Goal: Book appointment/travel/reservation

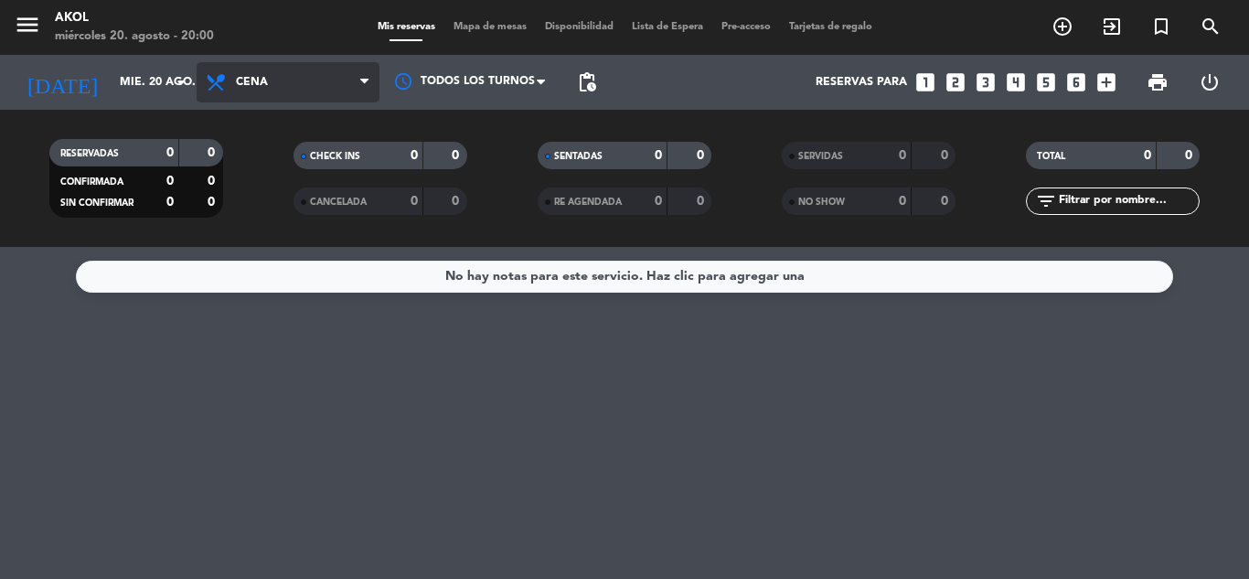
click at [351, 91] on span "Cena" at bounding box center [288, 82] width 183 height 40
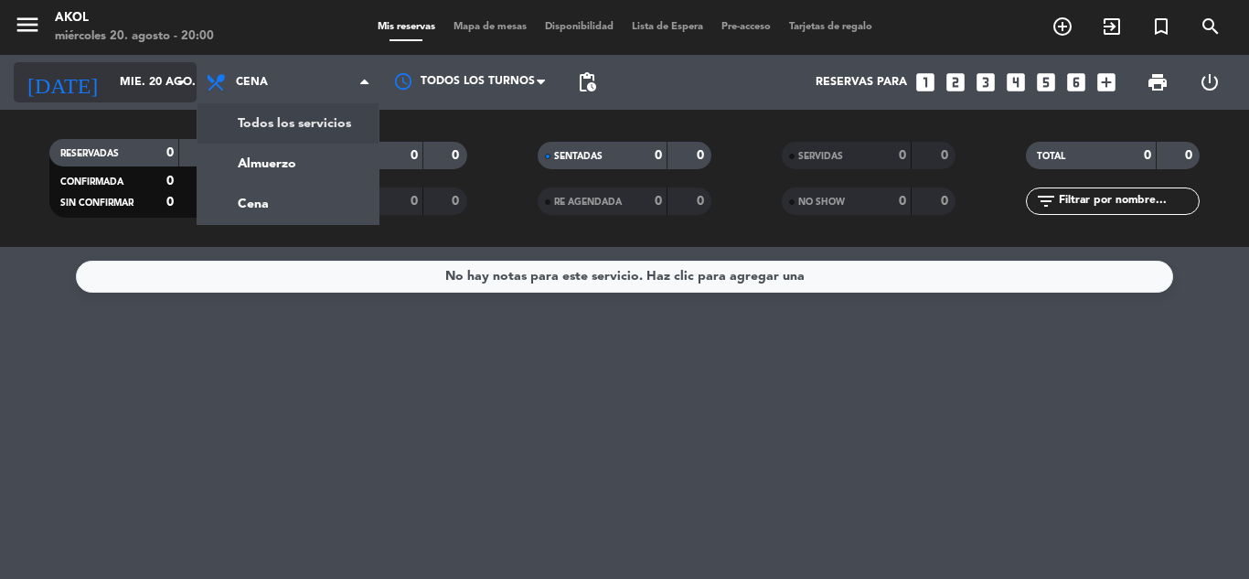
click at [187, 85] on icon "arrow_drop_down" at bounding box center [181, 82] width 22 height 22
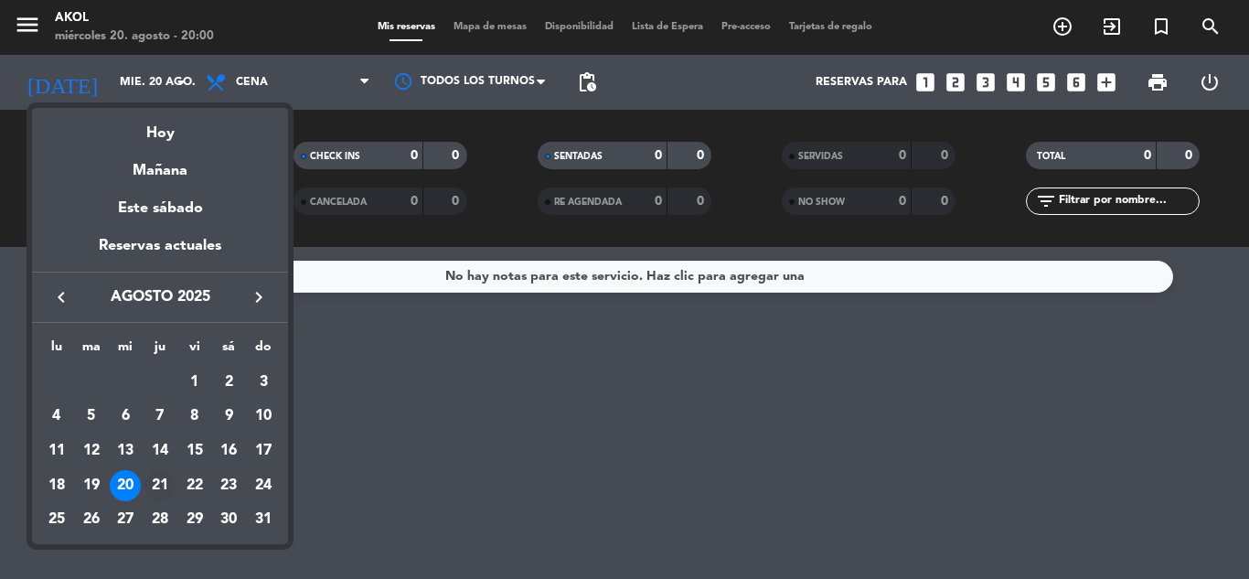
click at [161, 476] on div "21" at bounding box center [159, 485] width 31 height 31
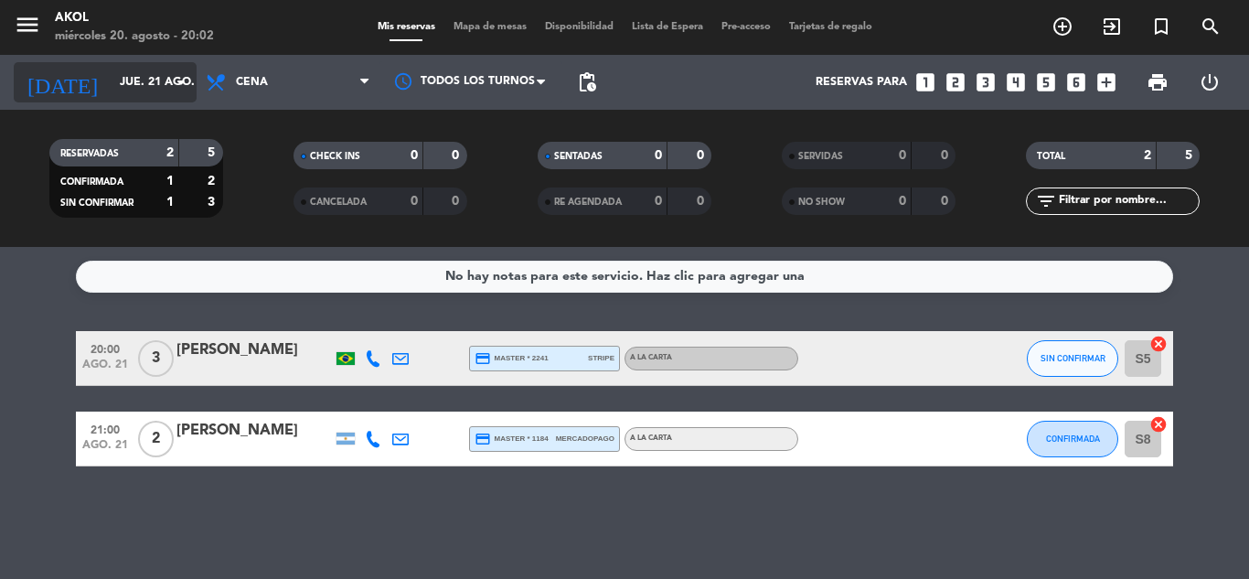
click at [171, 80] on icon "arrow_drop_down" at bounding box center [181, 82] width 22 height 22
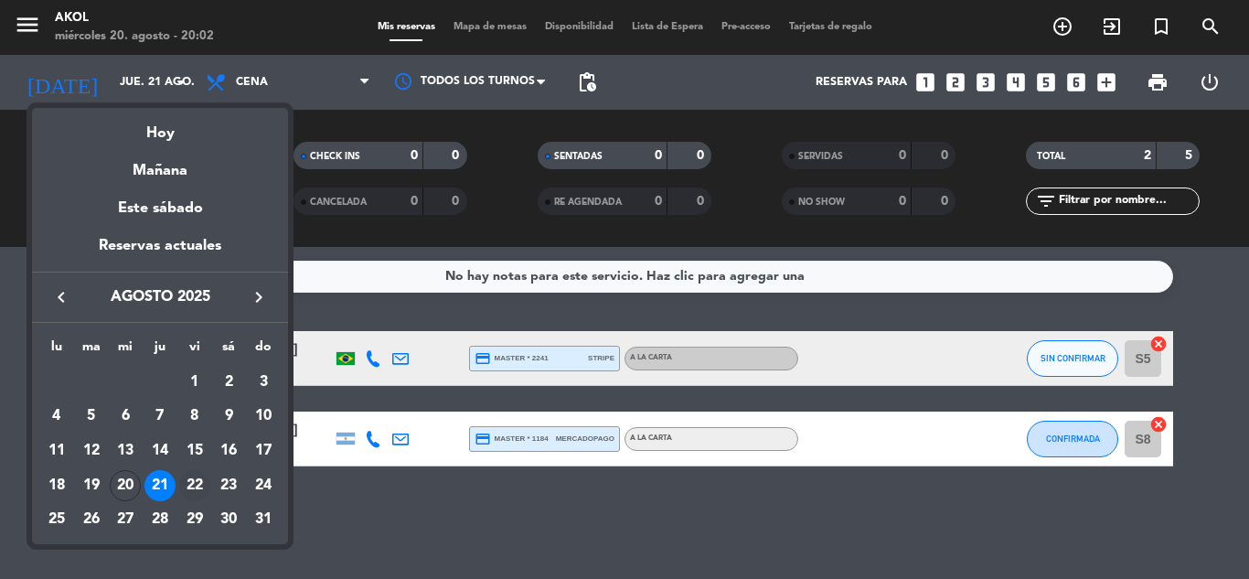
click at [190, 485] on div "22" at bounding box center [194, 485] width 31 height 31
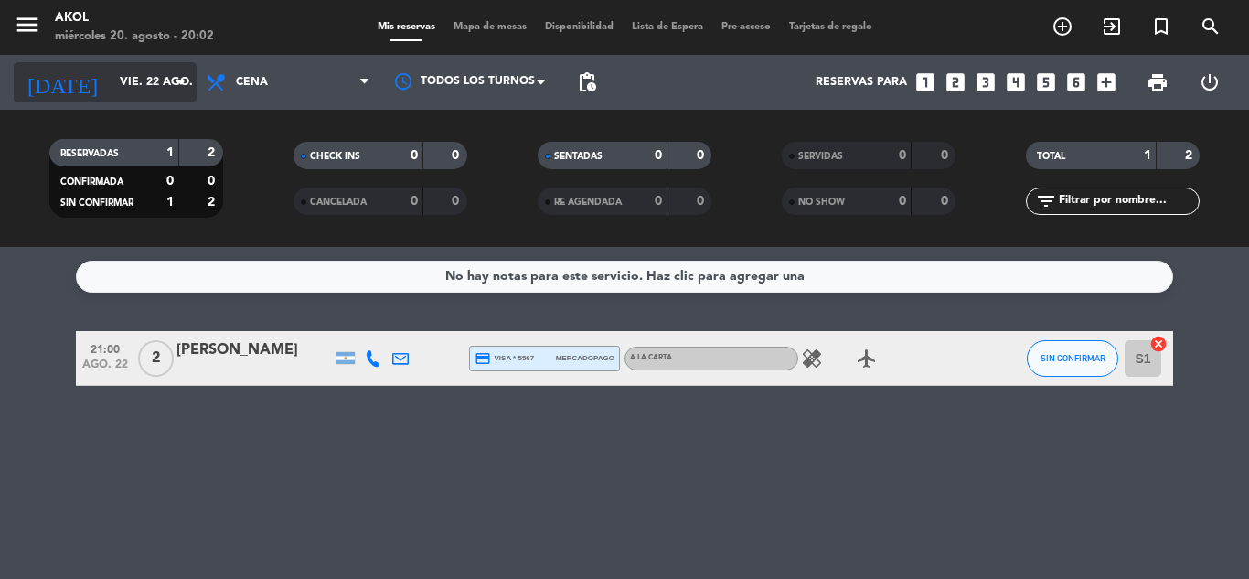
click at [178, 79] on icon "arrow_drop_down" at bounding box center [181, 82] width 22 height 22
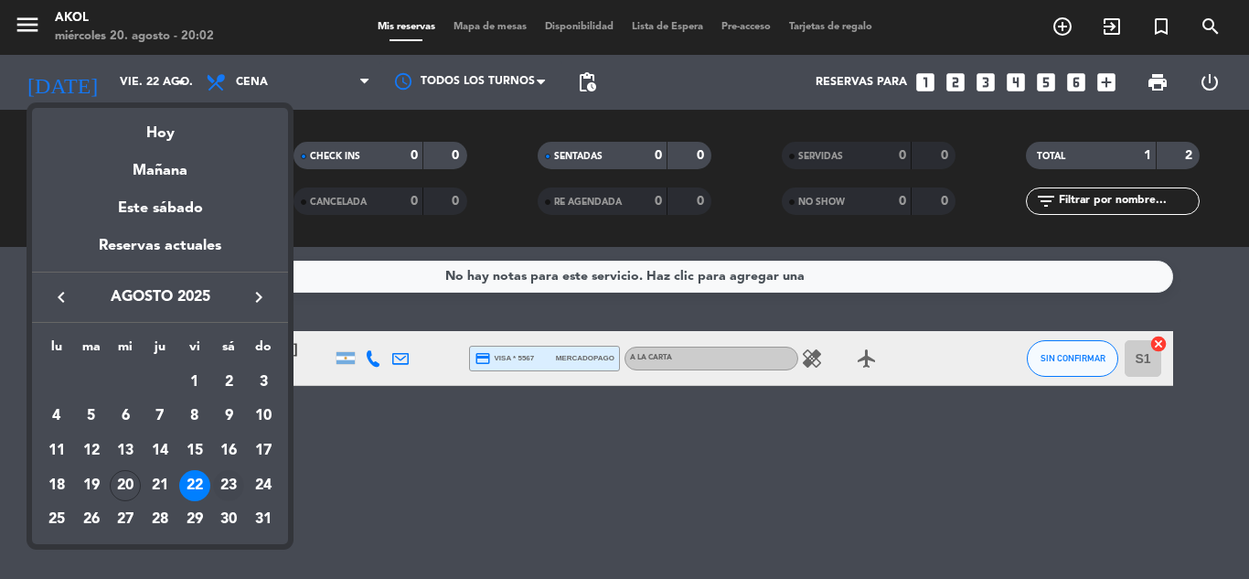
click at [231, 486] on div "23" at bounding box center [228, 485] width 31 height 31
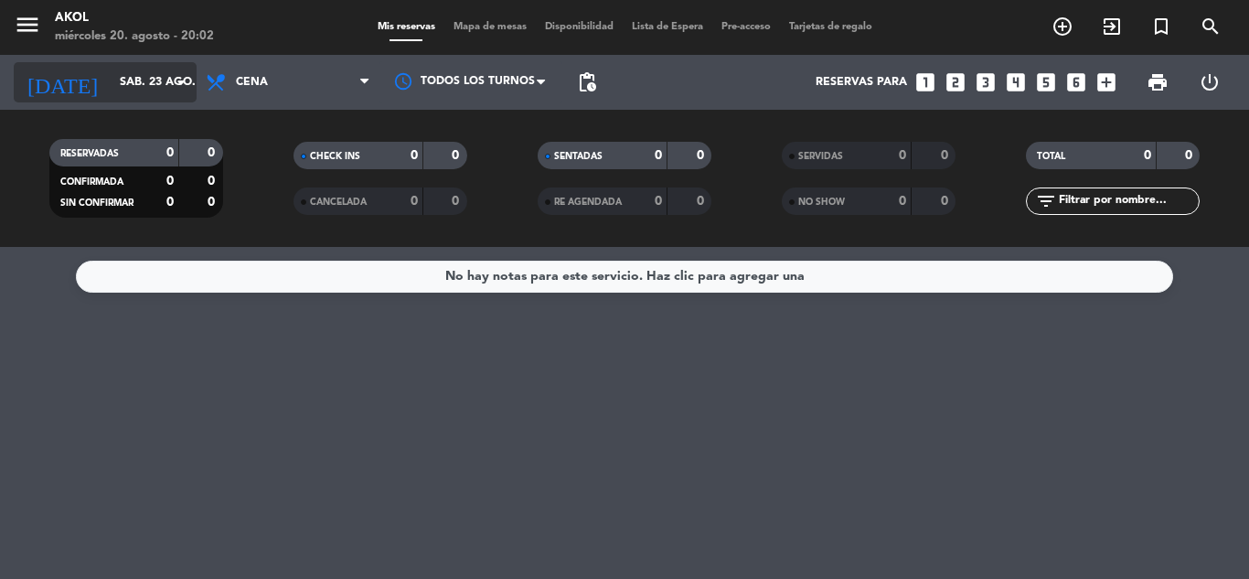
click at [184, 71] on icon "arrow_drop_down" at bounding box center [181, 82] width 22 height 22
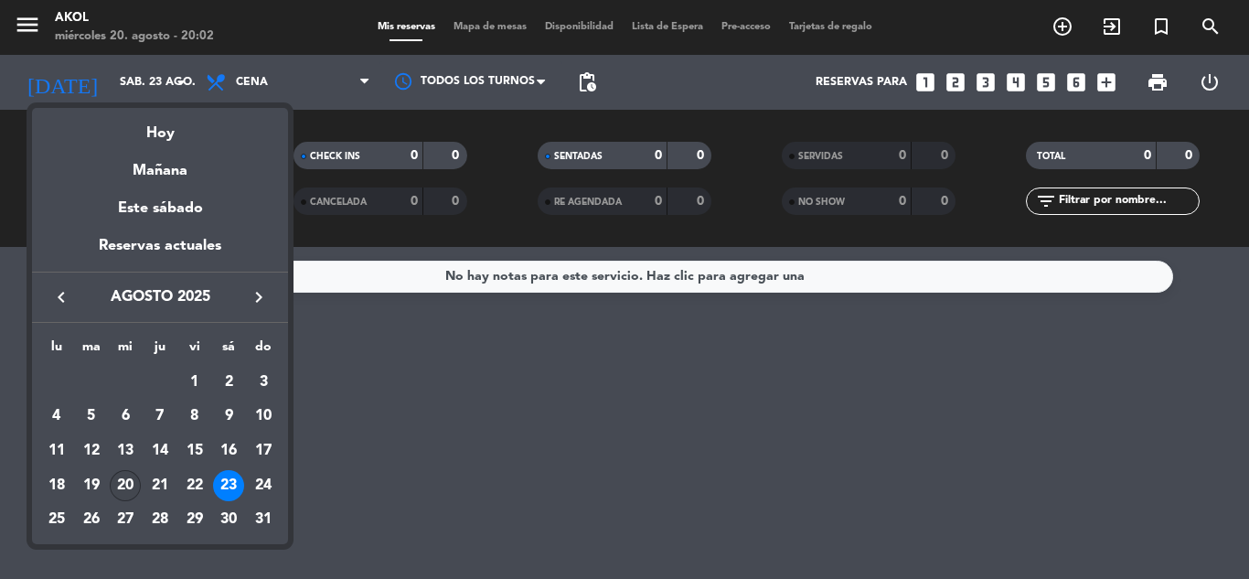
click at [124, 481] on div "20" at bounding box center [125, 485] width 31 height 31
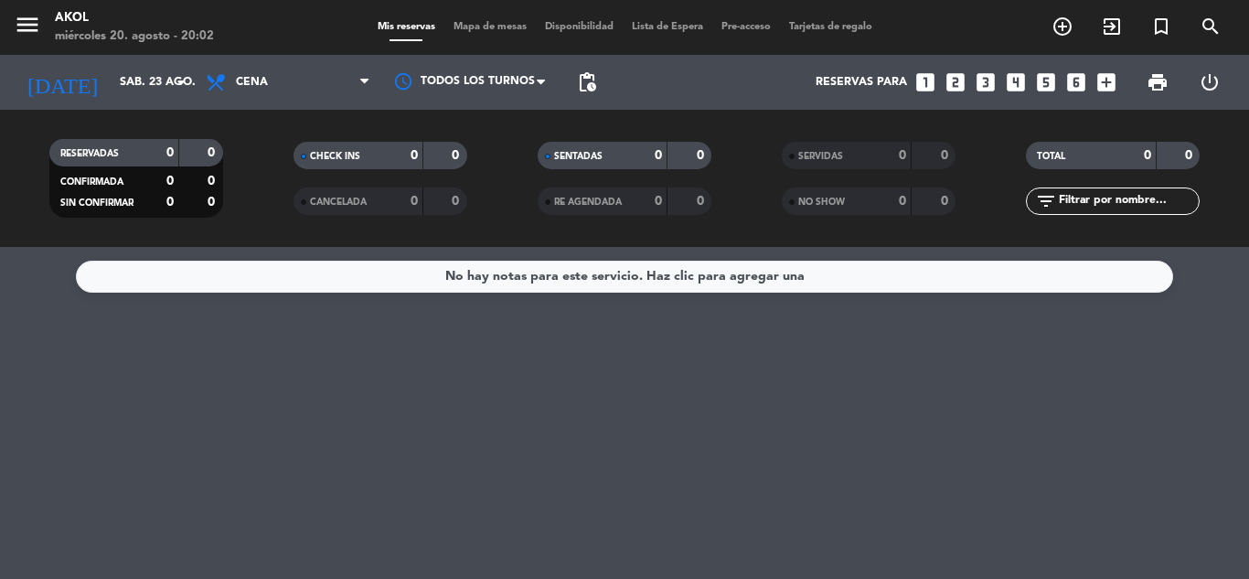
type input "mié. 20 ago."
